Goal: Information Seeking & Learning: Learn about a topic

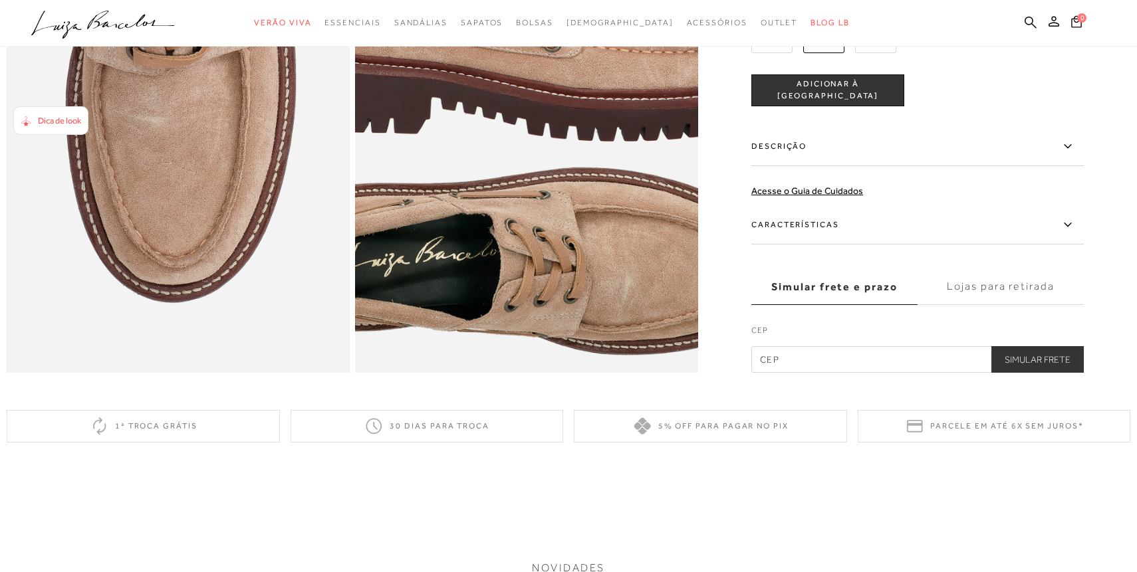
scroll to position [1102, 0]
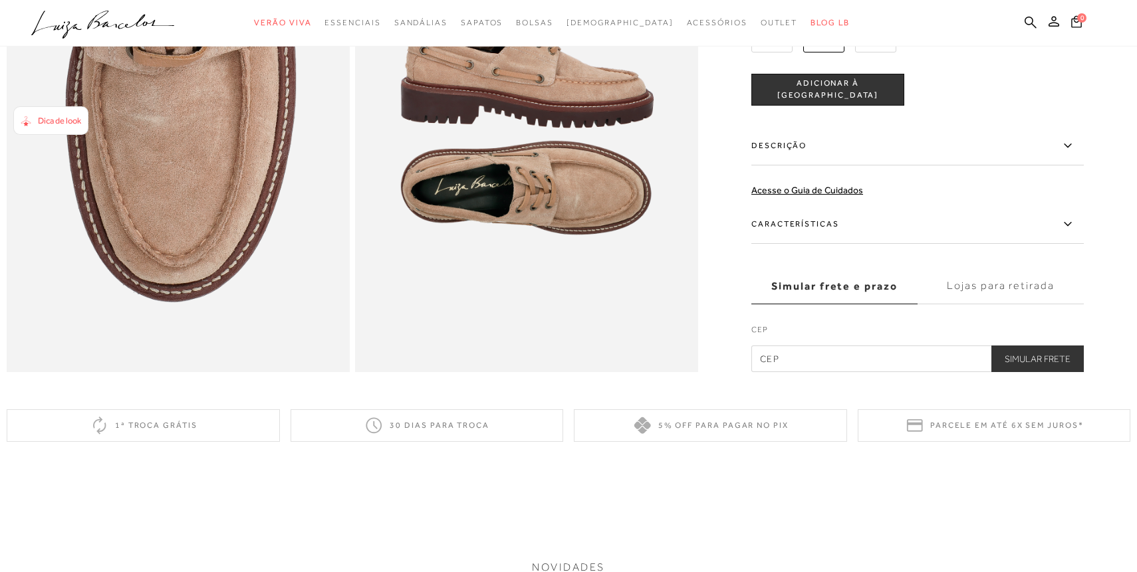
click at [782, 144] on label "Descrição" at bounding box center [917, 146] width 332 height 39
click at [0, 0] on input "Descrição" at bounding box center [0, 0] width 0 height 0
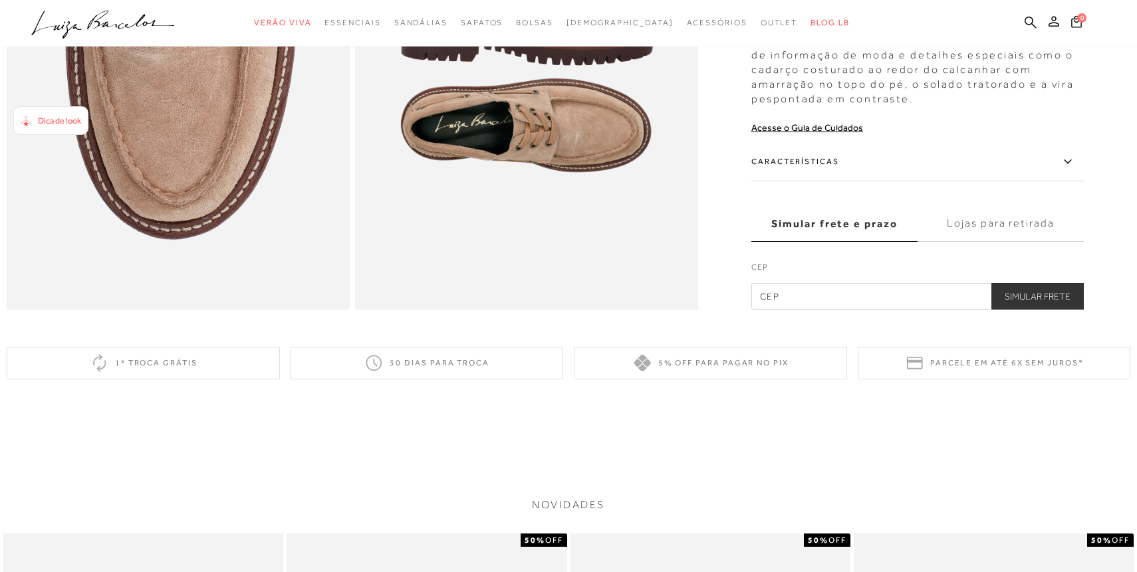
scroll to position [1172, 0]
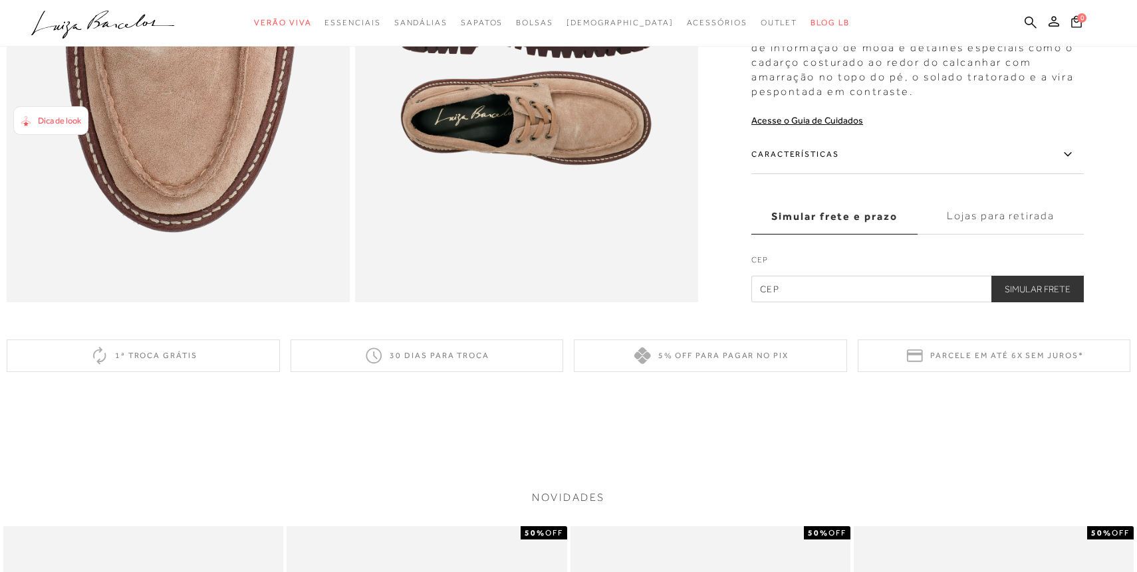
click at [794, 163] on label "Características" at bounding box center [917, 155] width 332 height 39
click at [0, 0] on input "Características" at bounding box center [0, 0] width 0 height 0
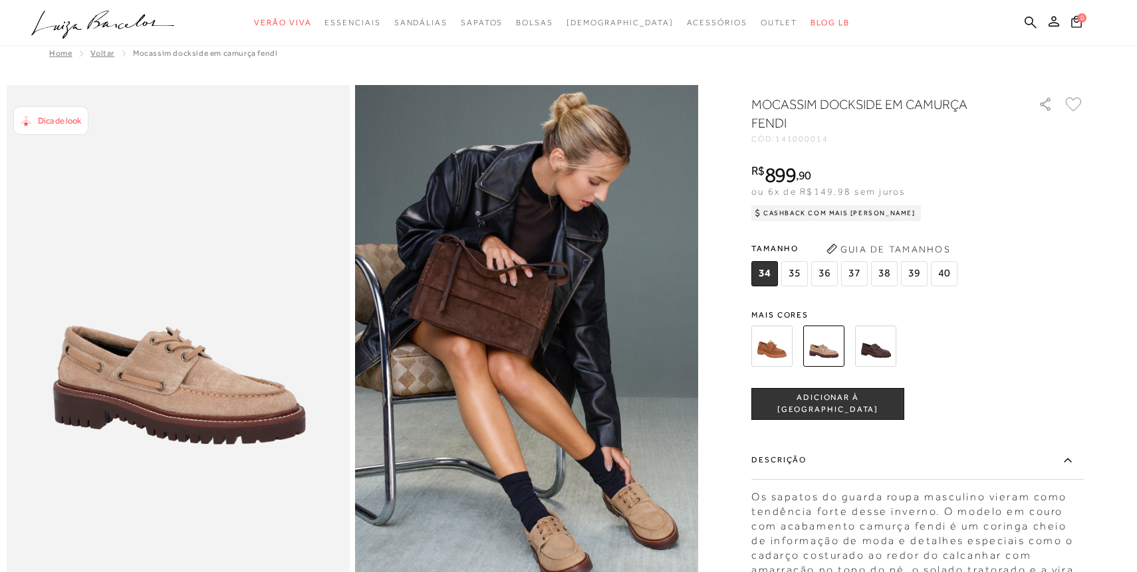
scroll to position [0, 0]
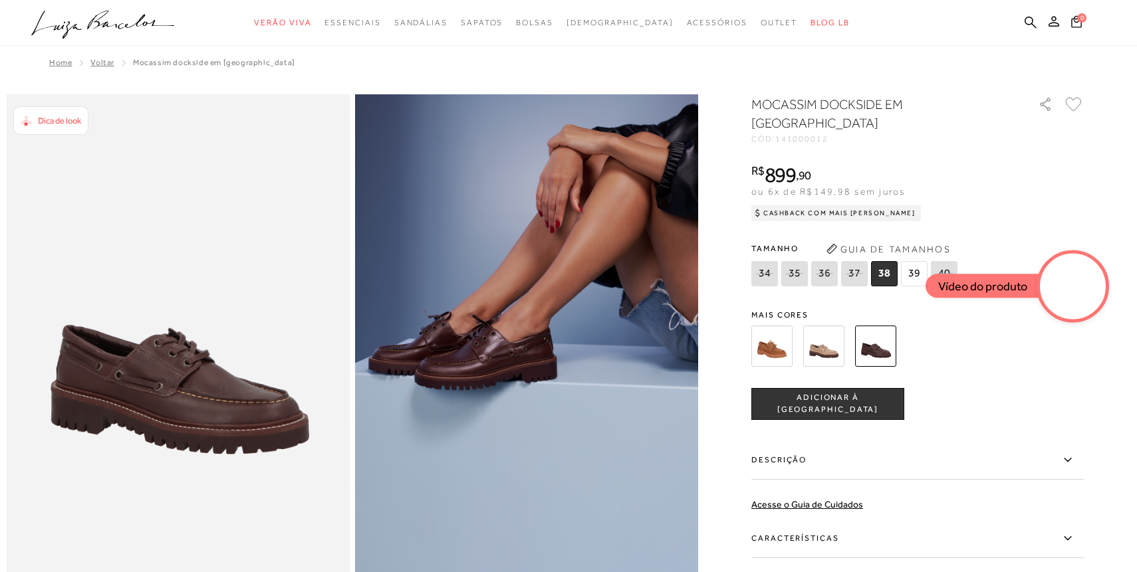
click at [760, 329] on img at bounding box center [771, 346] width 41 height 41
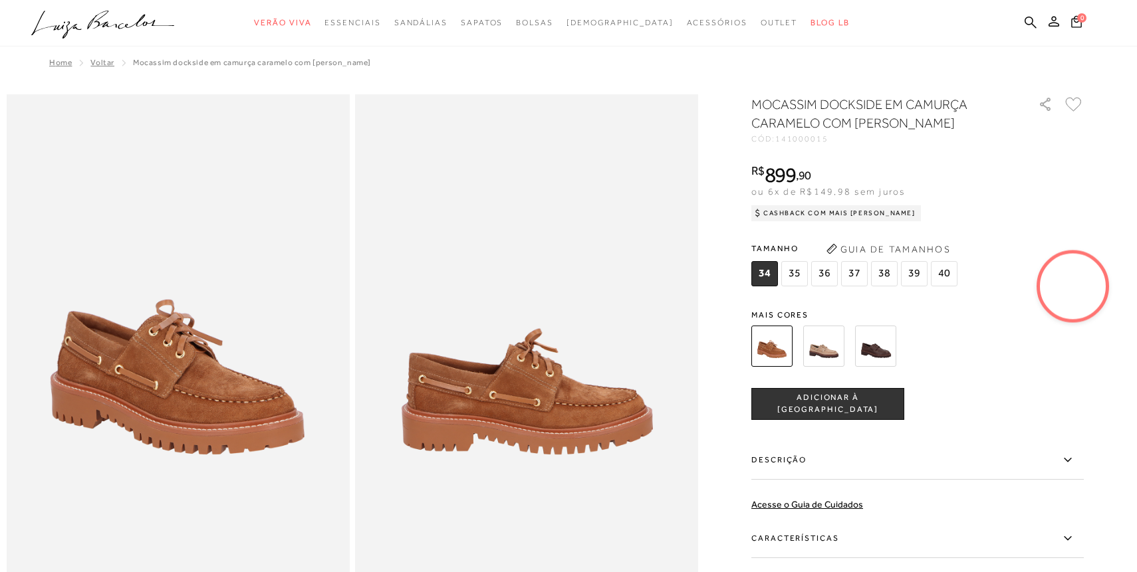
click at [1078, 285] on video at bounding box center [1073, 286] width 62 height 62
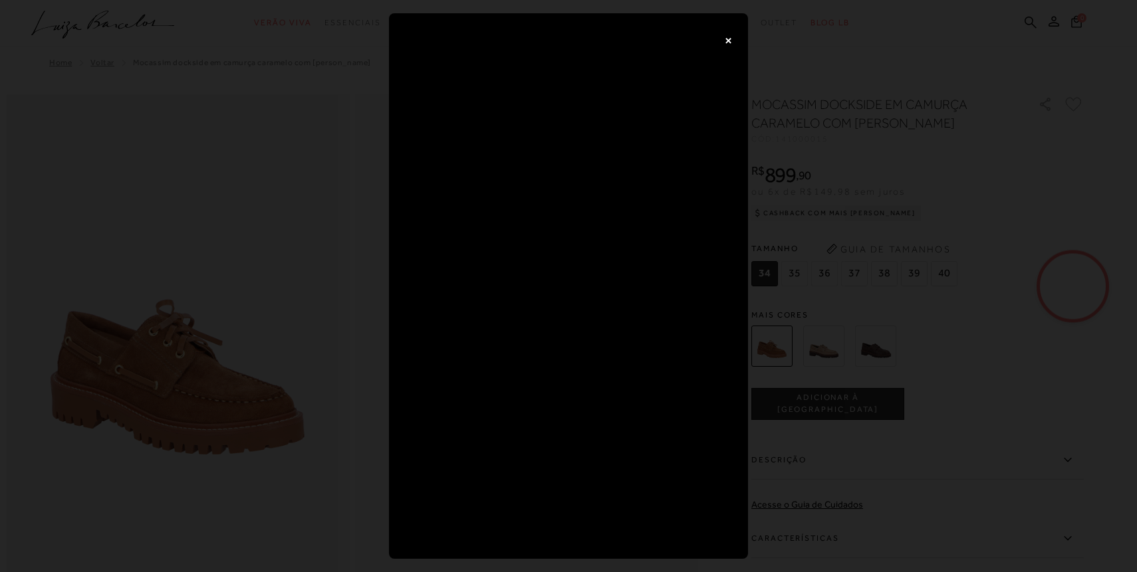
click at [730, 39] on button "×" at bounding box center [728, 40] width 27 height 27
